Goal: Information Seeking & Learning: Stay updated

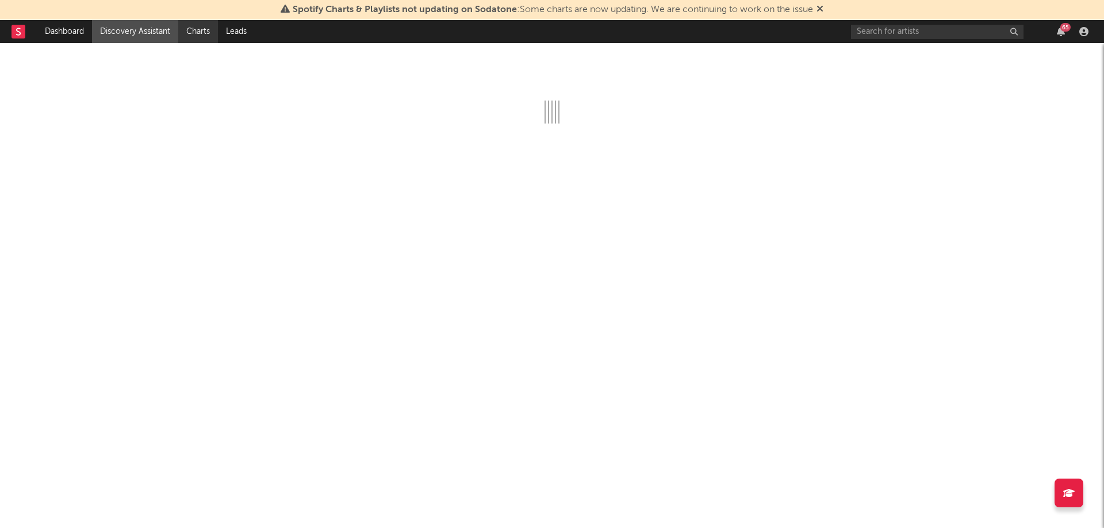
click at [204, 39] on link "Charts" at bounding box center [198, 31] width 40 height 23
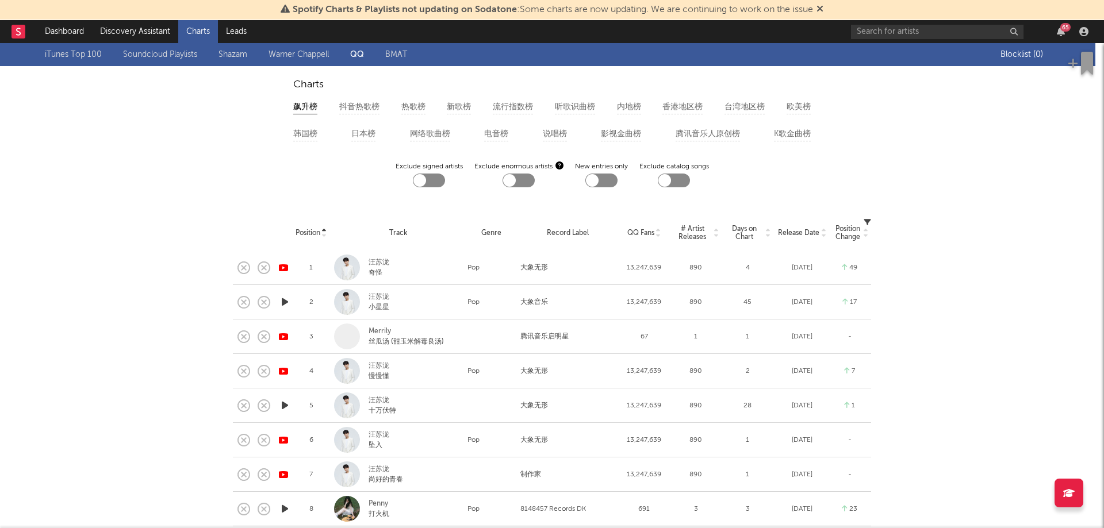
click at [299, 140] on div "韩国榜" at bounding box center [305, 134] width 24 height 14
